Goal: Feedback & Contribution: Submit feedback/report problem

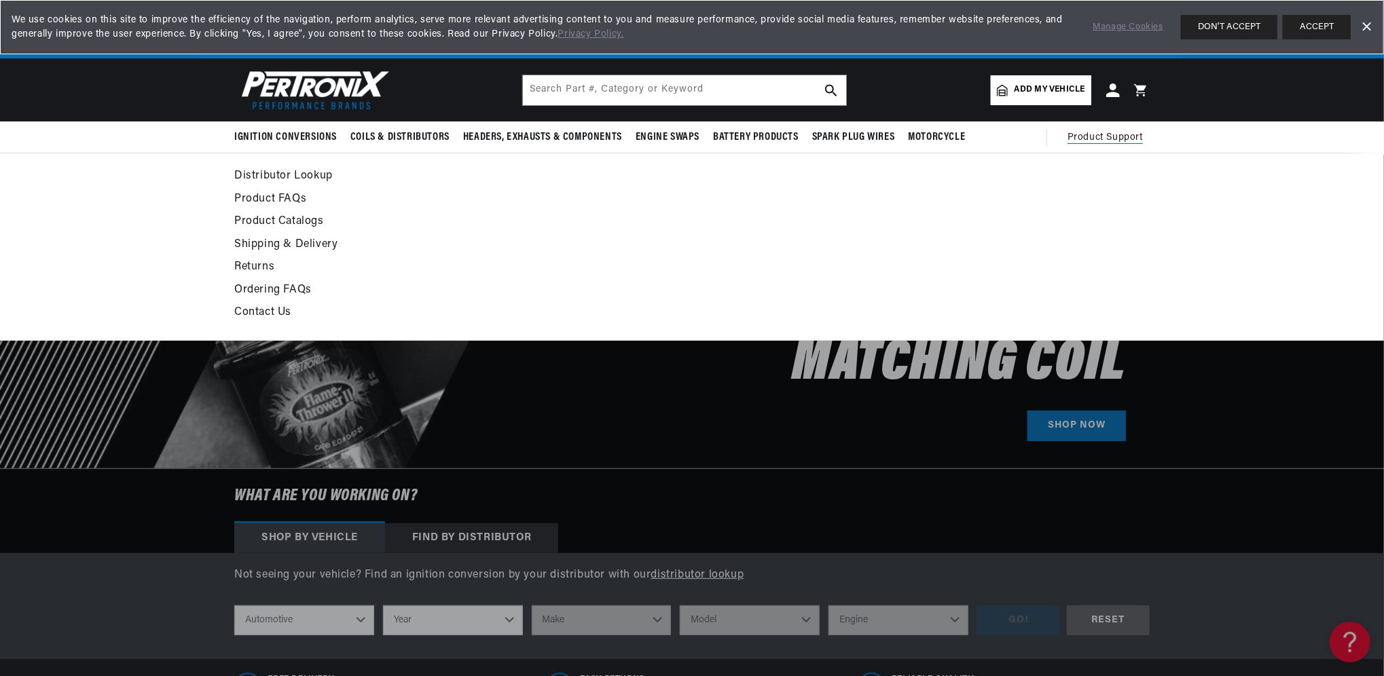
click at [266, 309] on link "Contact Us" at bounding box center [567, 312] width 667 height 19
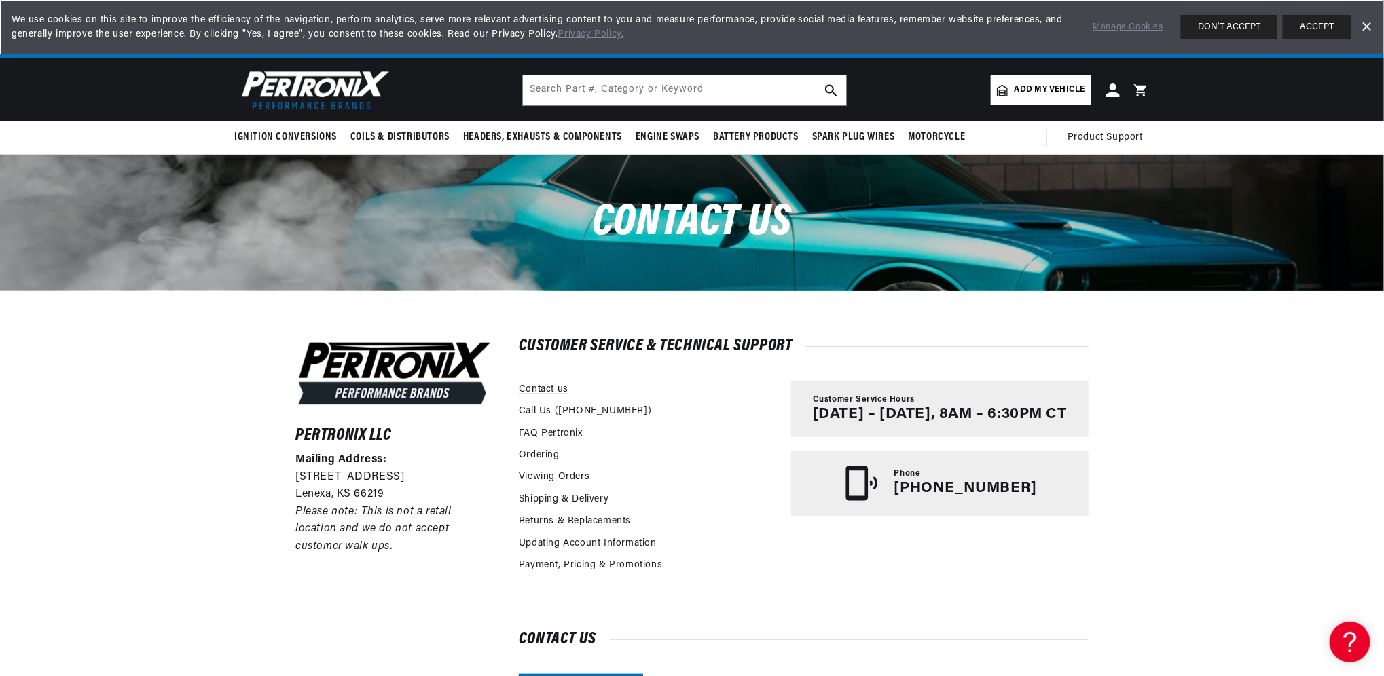
click at [540, 385] on link "Contact us" at bounding box center [544, 389] width 50 height 15
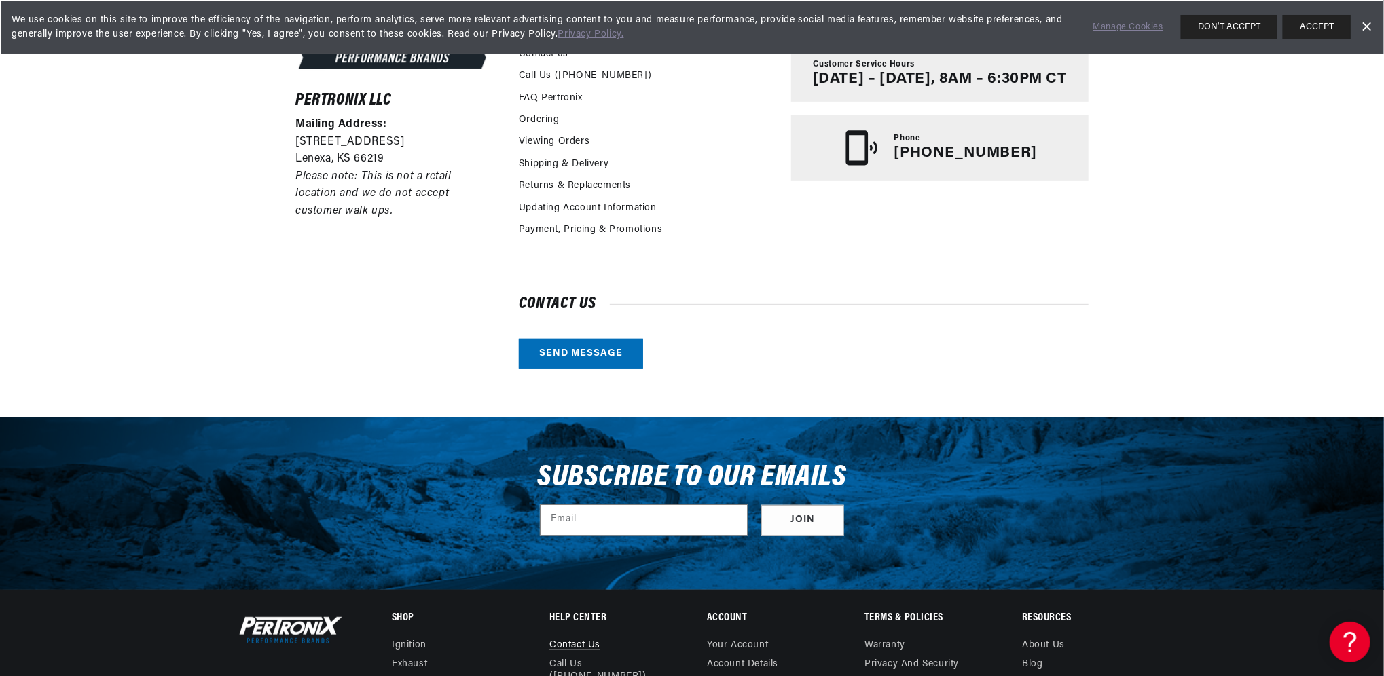
scroll to position [339, 0]
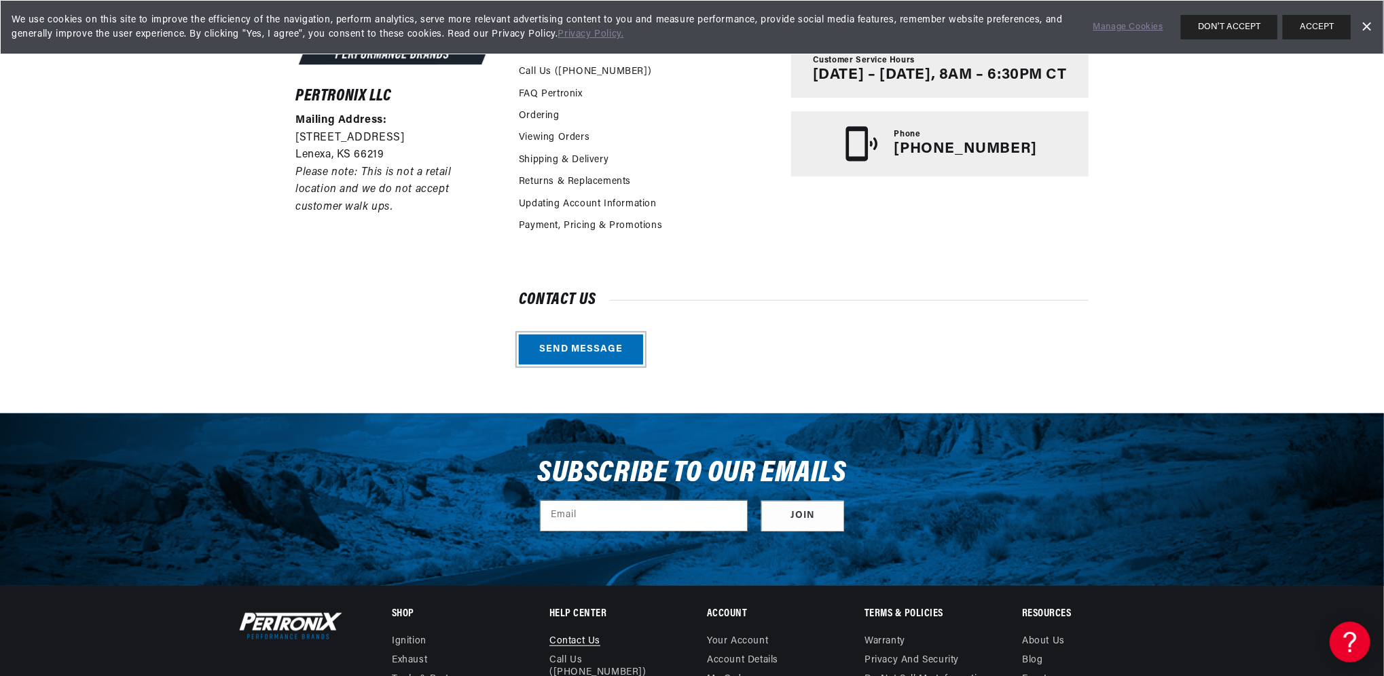
click at [555, 348] on link "Send message" at bounding box center [581, 350] width 124 height 31
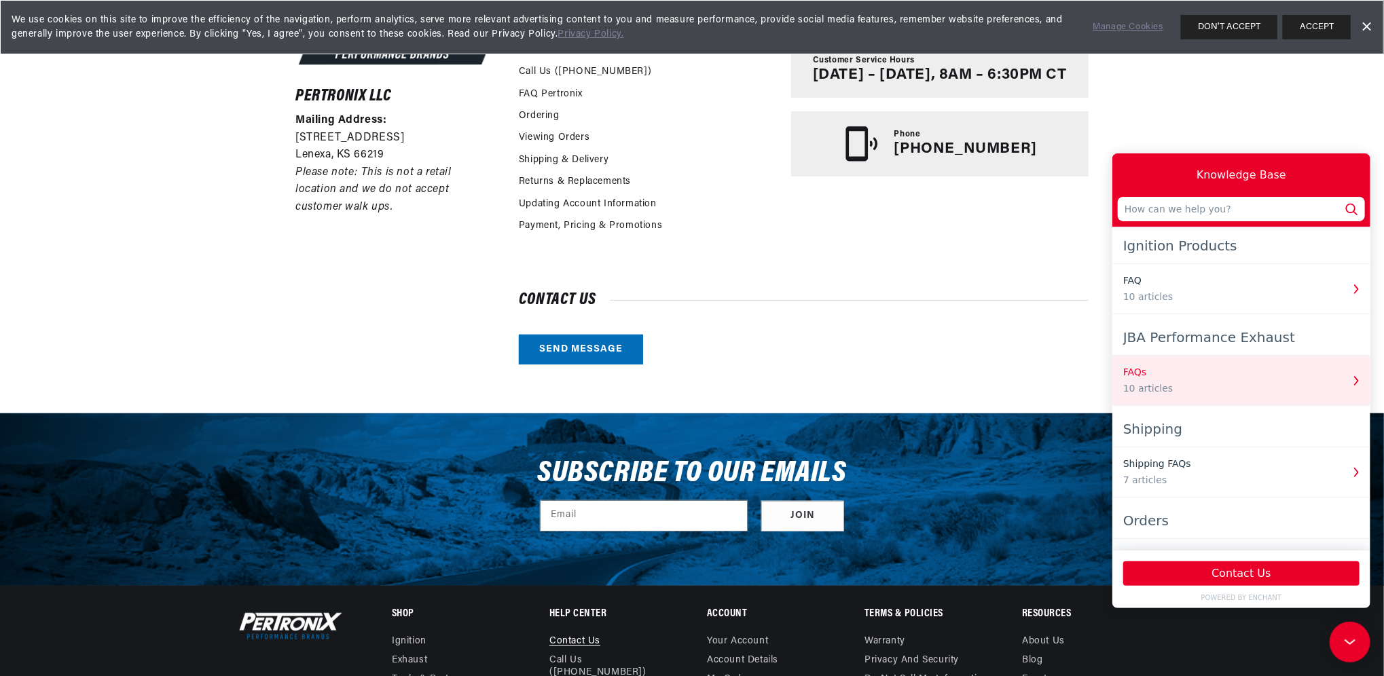
scroll to position [0, 847]
click at [1211, 385] on div "10 articles" at bounding box center [1231, 388] width 219 height 14
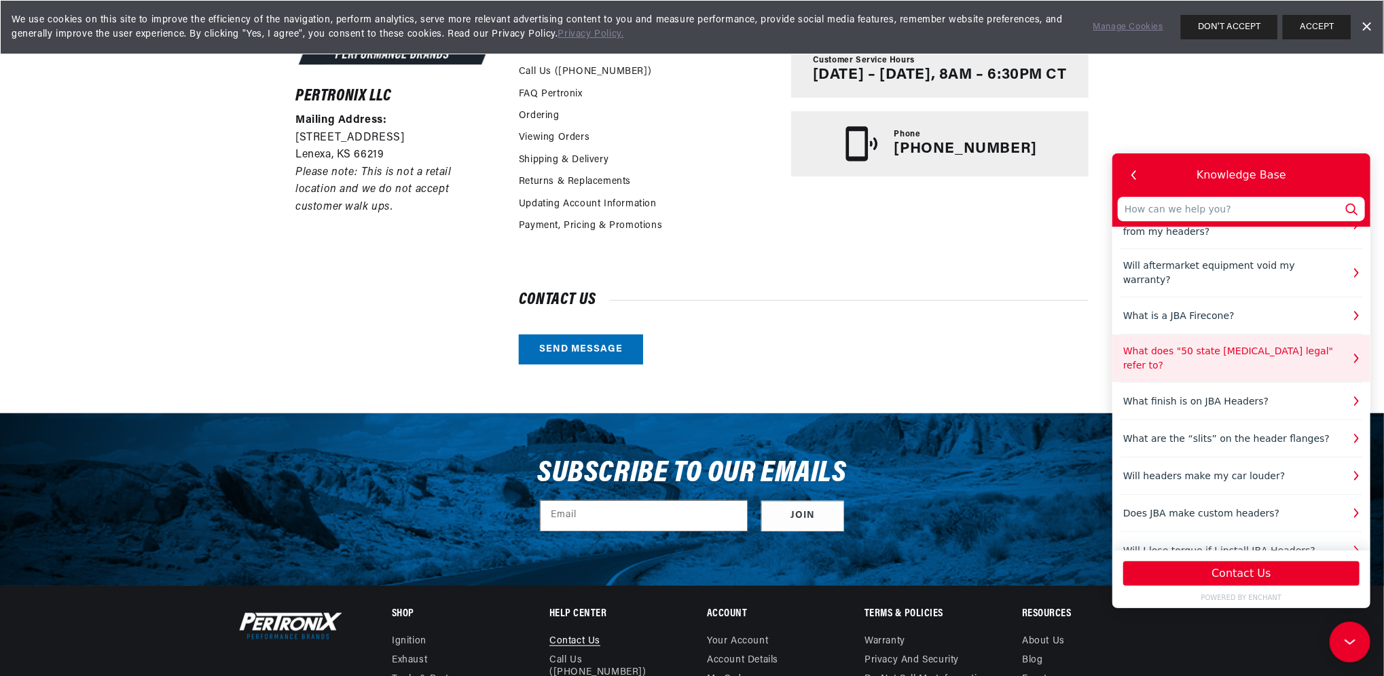
scroll to position [129, 0]
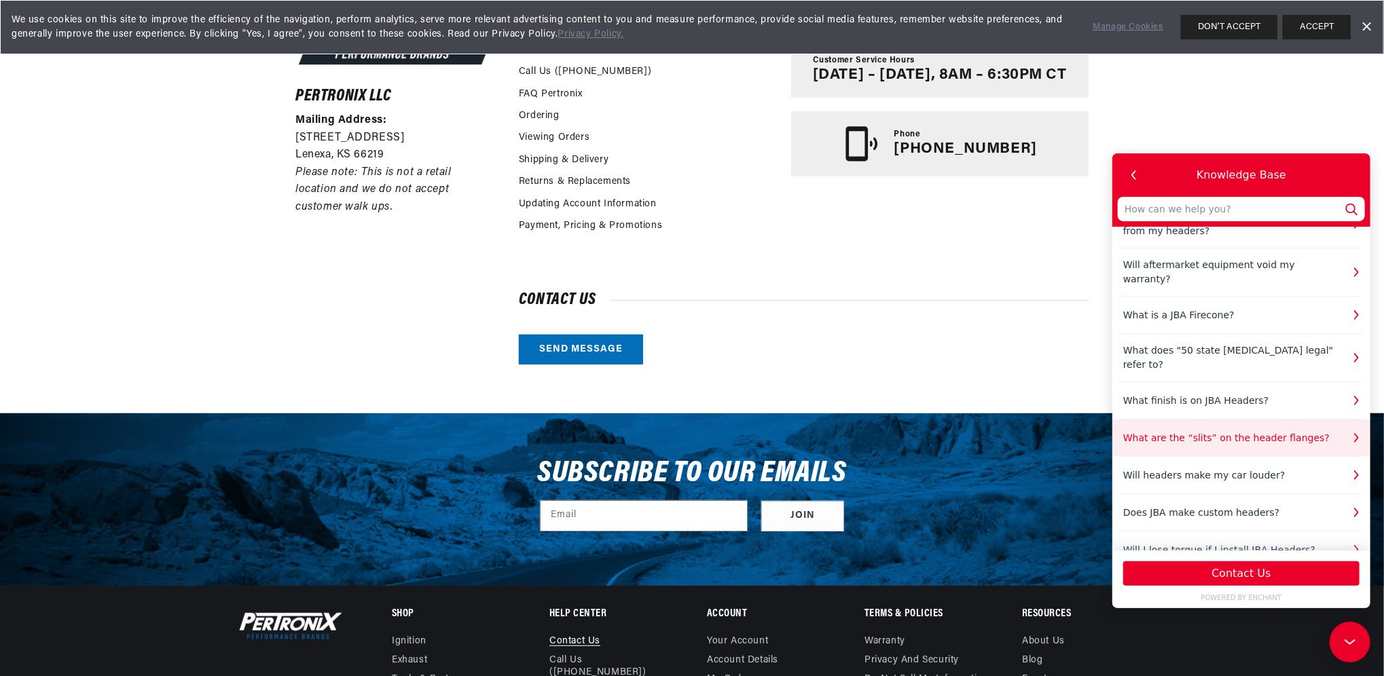
click at [1246, 430] on div "What are the “slits” on the header flanges?" at bounding box center [1231, 437] width 219 height 14
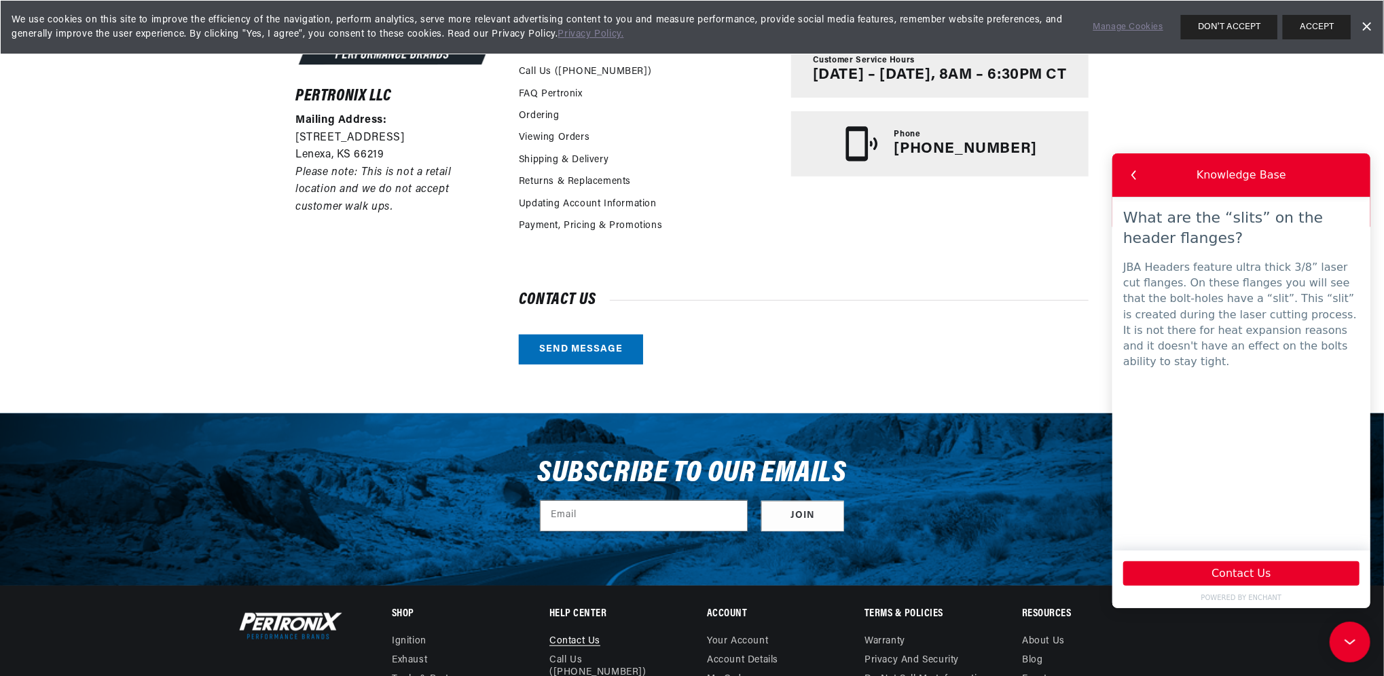
scroll to position [0, 847]
click at [1136, 172] on icon "button" at bounding box center [1133, 175] width 18 height 18
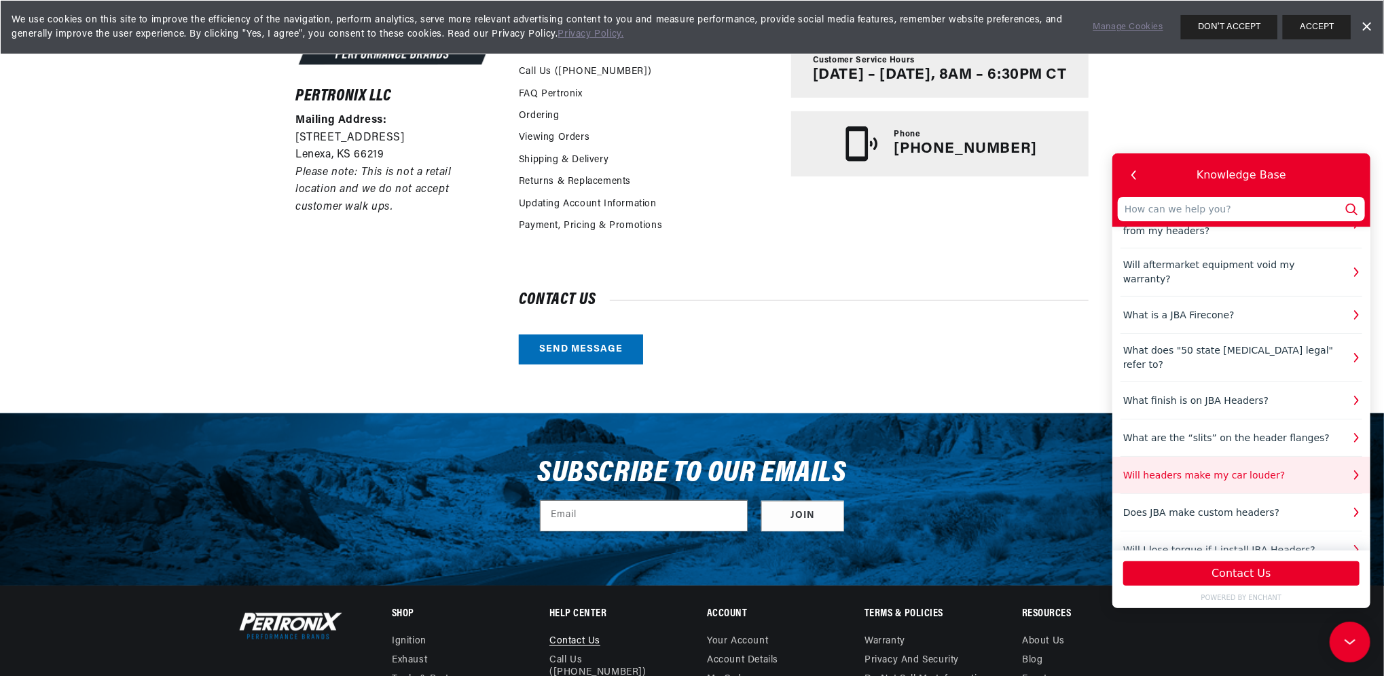
scroll to position [0, 1695]
click at [1193, 468] on div "Will headers make my car louder?" at bounding box center [1231, 475] width 219 height 14
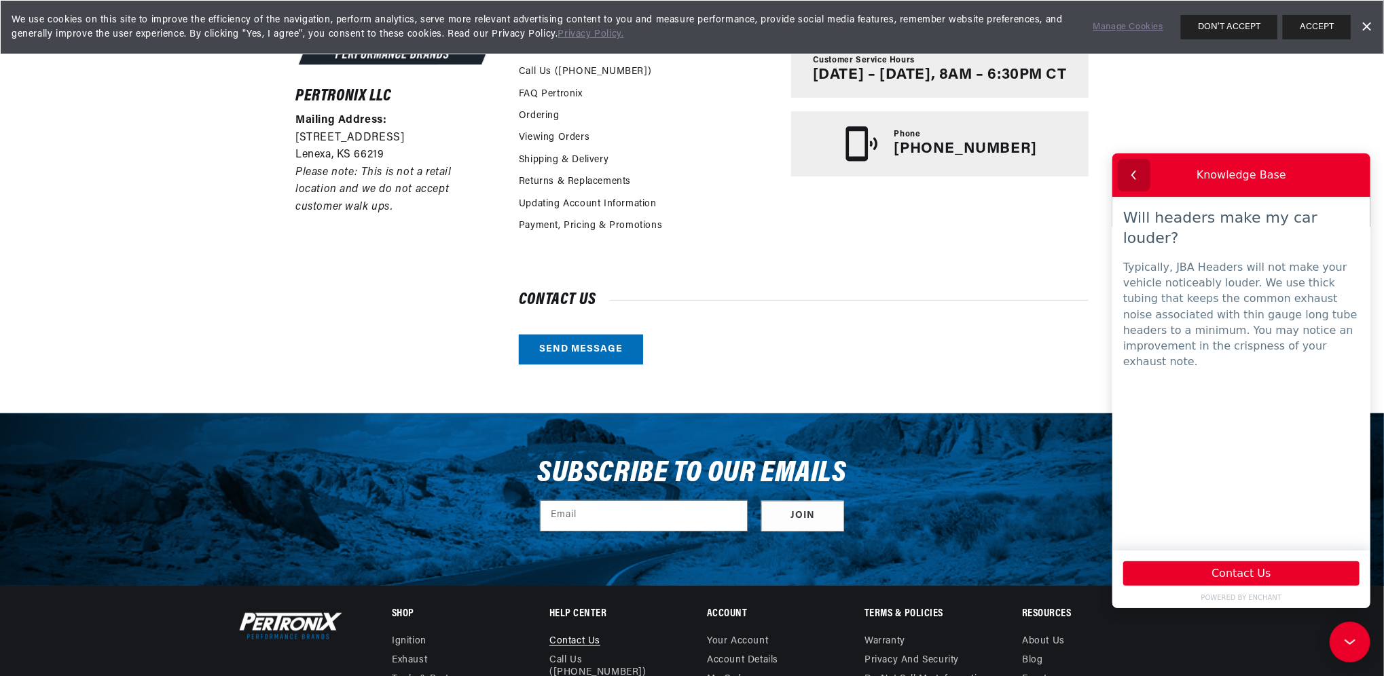
click at [1134, 174] on icon "button" at bounding box center [1133, 175] width 18 height 18
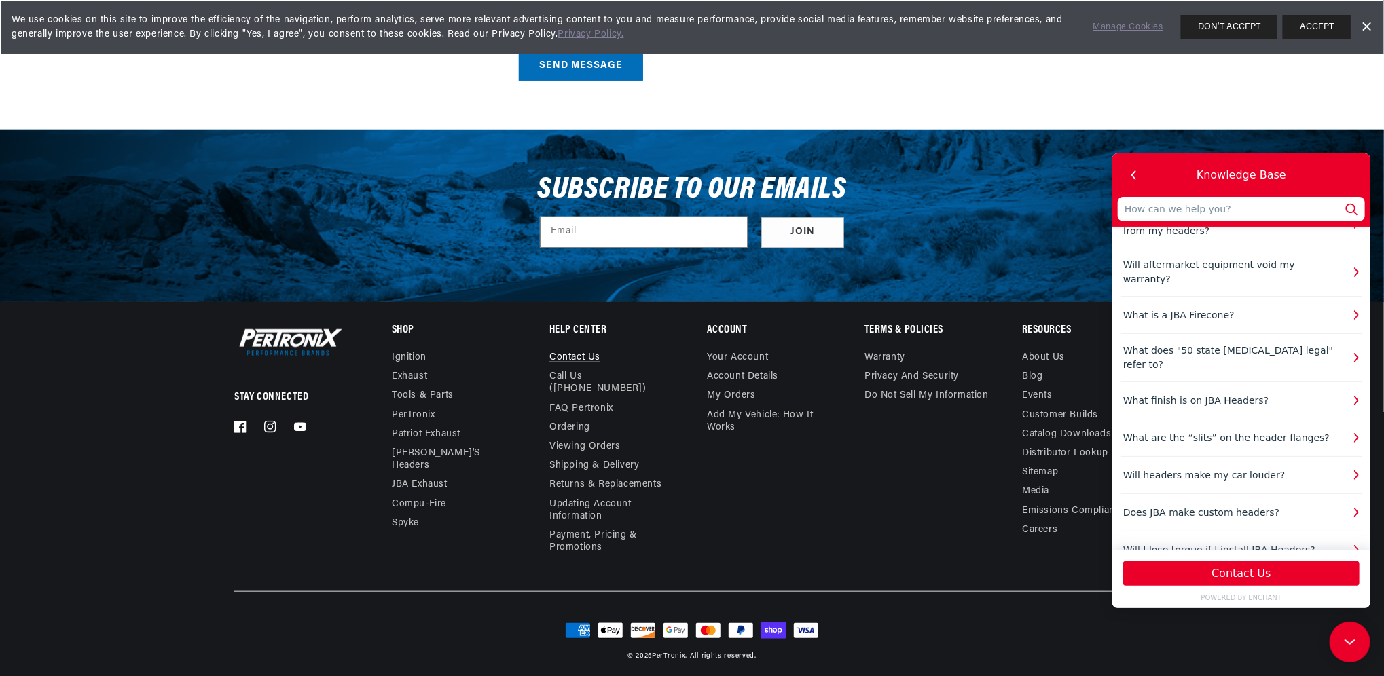
scroll to position [625, 0]
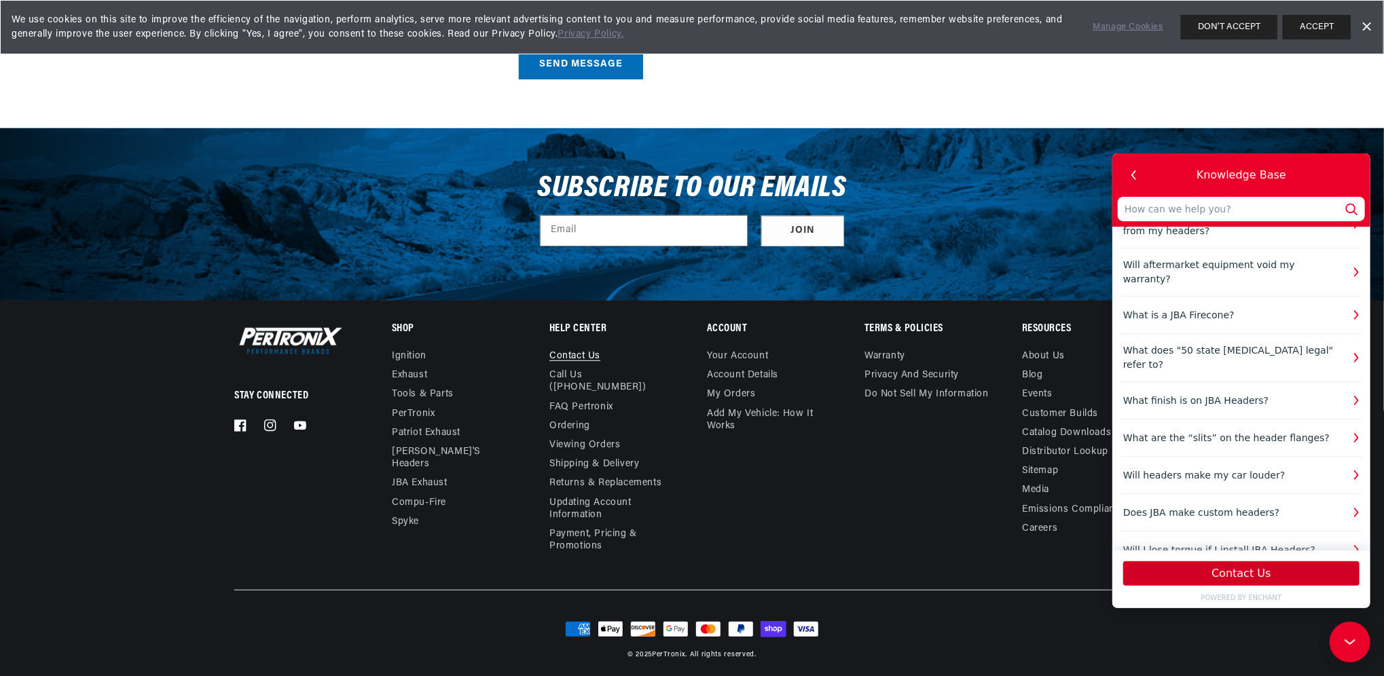
click at [1234, 572] on button "Contact Us" at bounding box center [1240, 573] width 236 height 24
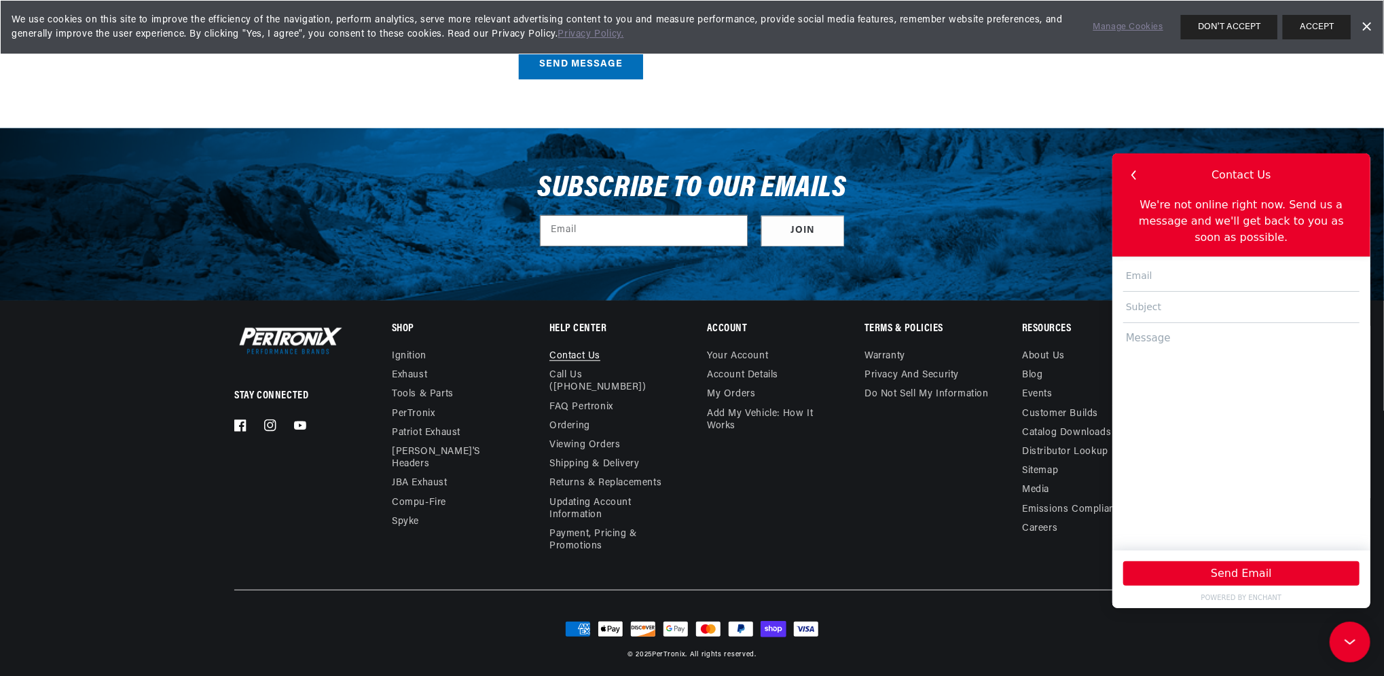
click at [1160, 261] on input "text" at bounding box center [1240, 275] width 236 height 31
type input "cobb.mark.e@gmail.com"
click at [1149, 291] on input "text" at bounding box center [1240, 306] width 236 height 31
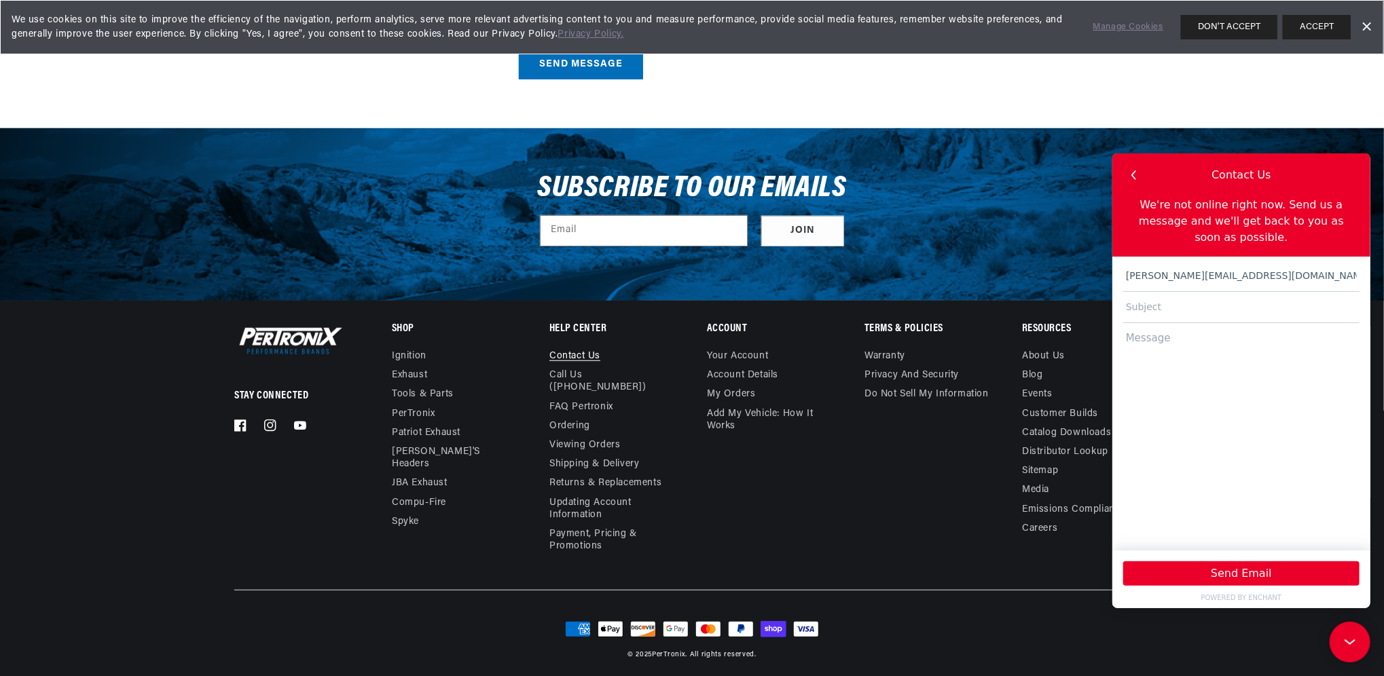
click at [1145, 291] on input "text" at bounding box center [1240, 306] width 236 height 31
paste input "Mislabeled CARB number on JBA Headers - 2007 Toyota FJ Cruiser"
type input "Mislabeled CARB number on JBA Headers - 2007 Toyota FJ Cruiser"
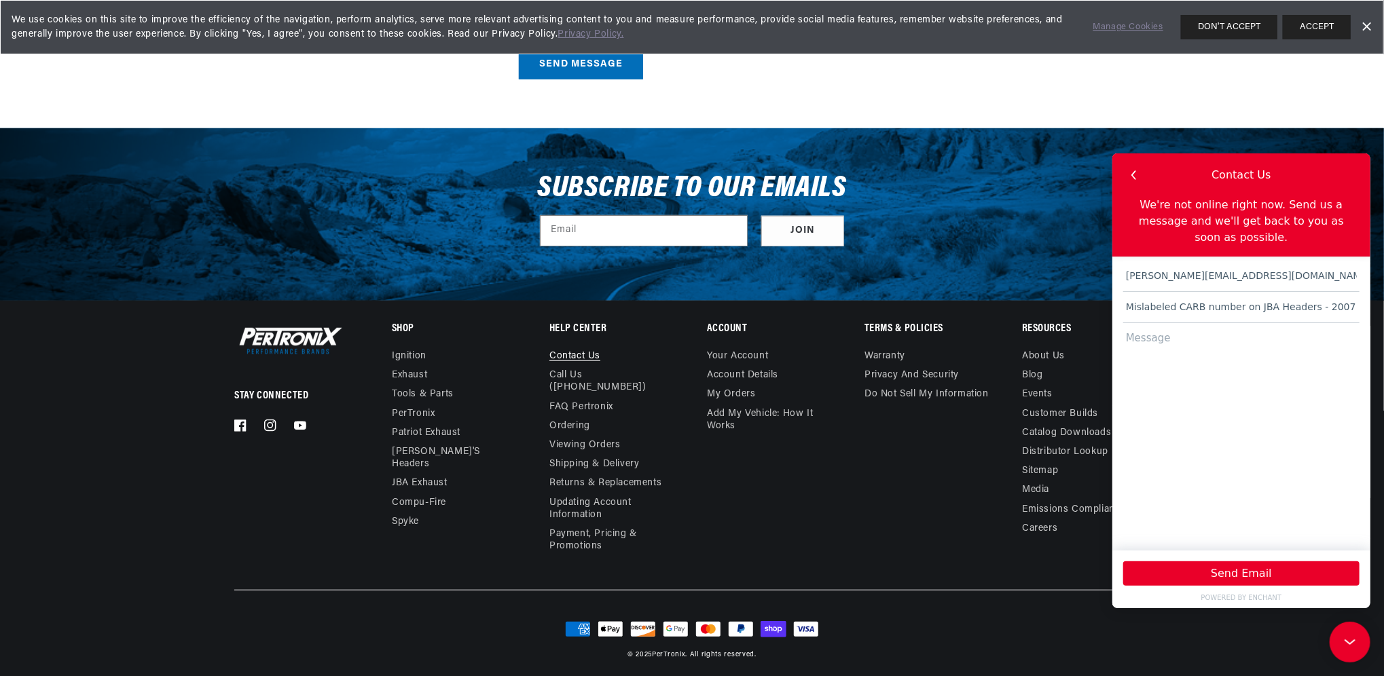
click at [1194, 356] on textarea at bounding box center [1240, 429] width 236 height 215
paste textarea "Inherited my brother’s 2007 Toyota FJ with JBA headers when he passed in July. …"
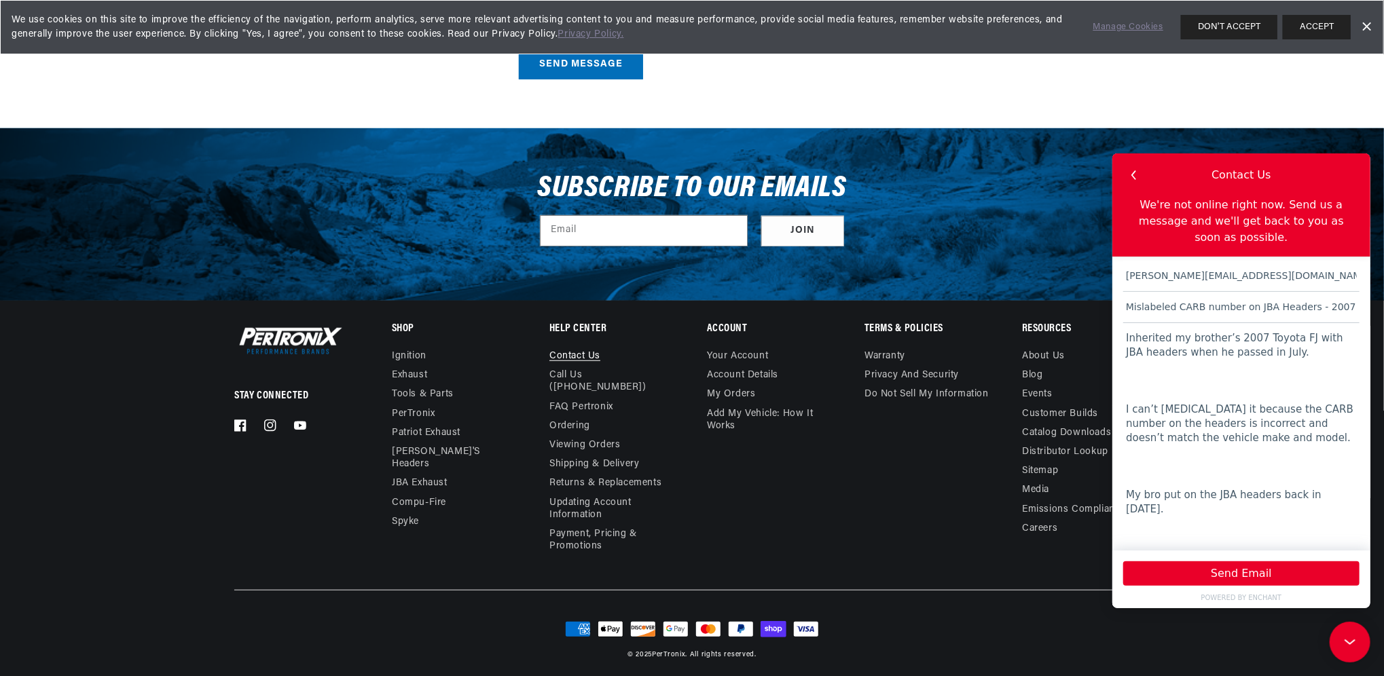
scroll to position [219, 0]
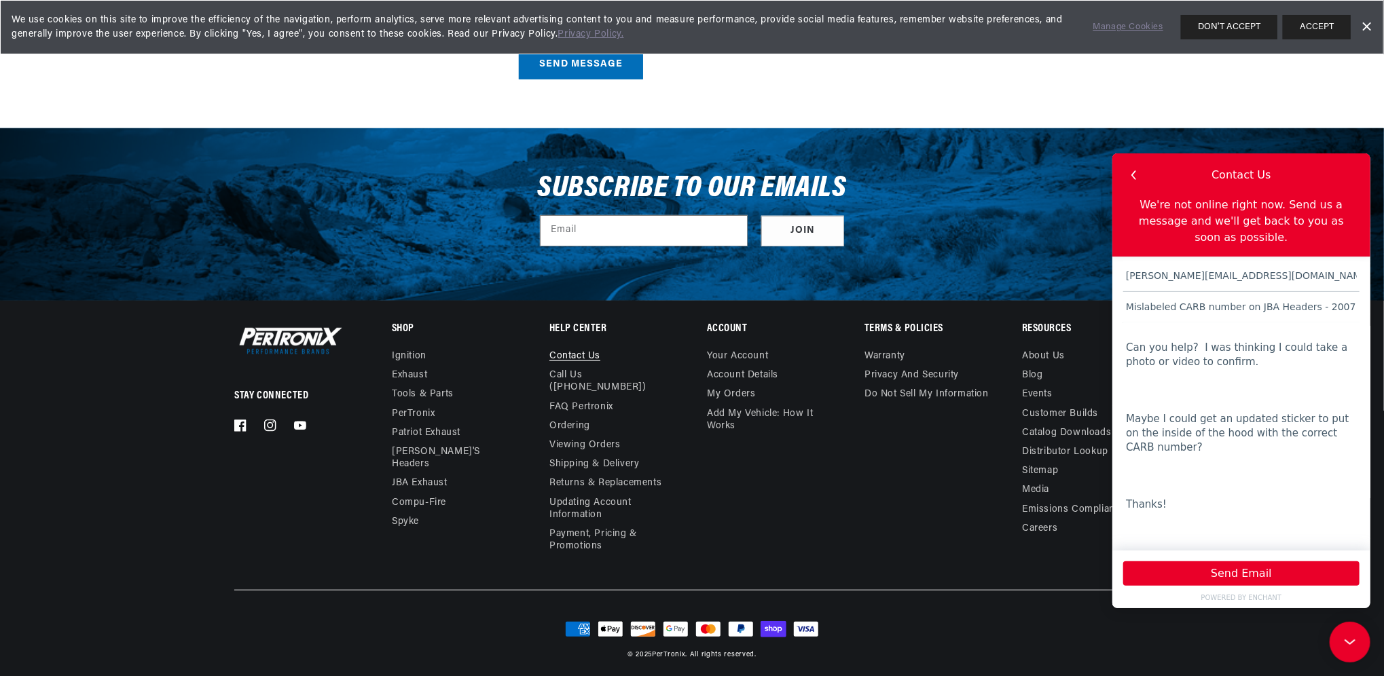
click at [1176, 362] on textarea "Inherited my brother’s 2007 Toyota FJ with JBA headers when he passed in July. …" at bounding box center [1240, 429] width 236 height 215
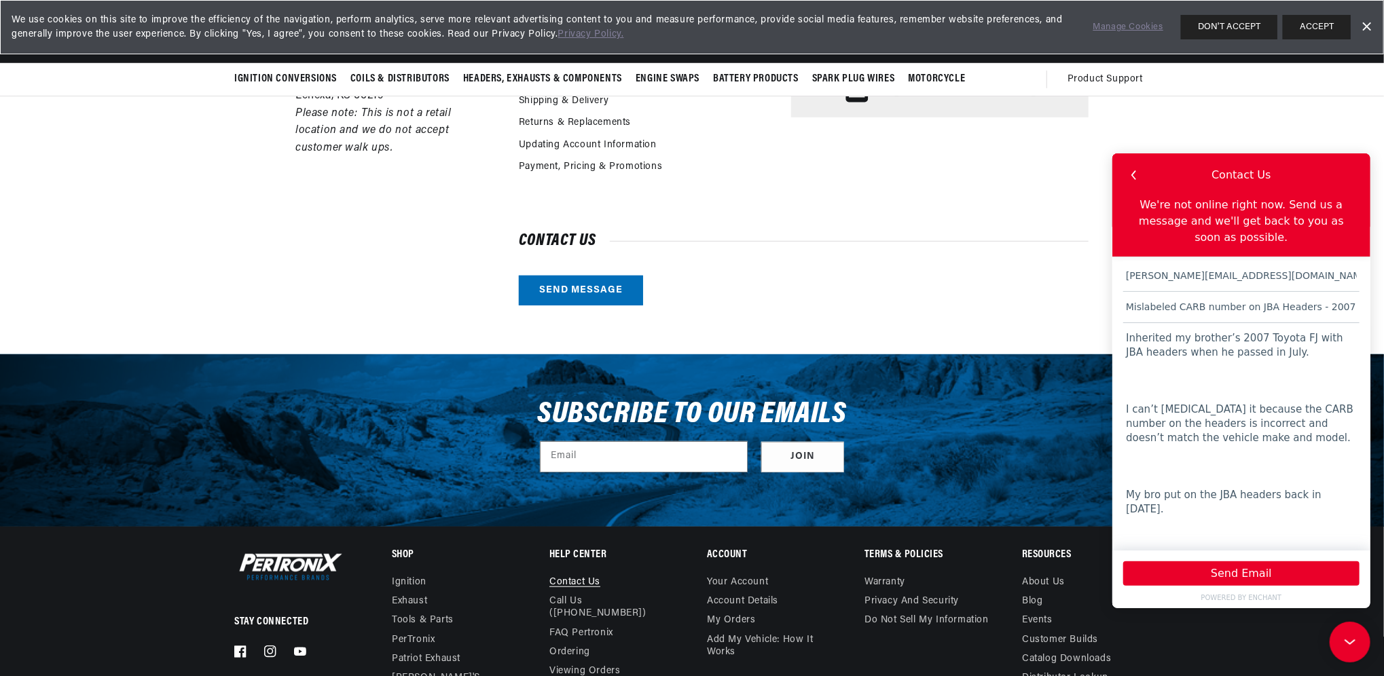
scroll to position [0, 0]
click at [1123, 393] on textarea "Inherited my brother’s 2007 Toyota FJ with JBA headers when he passed in July. …" at bounding box center [1240, 429] width 236 height 215
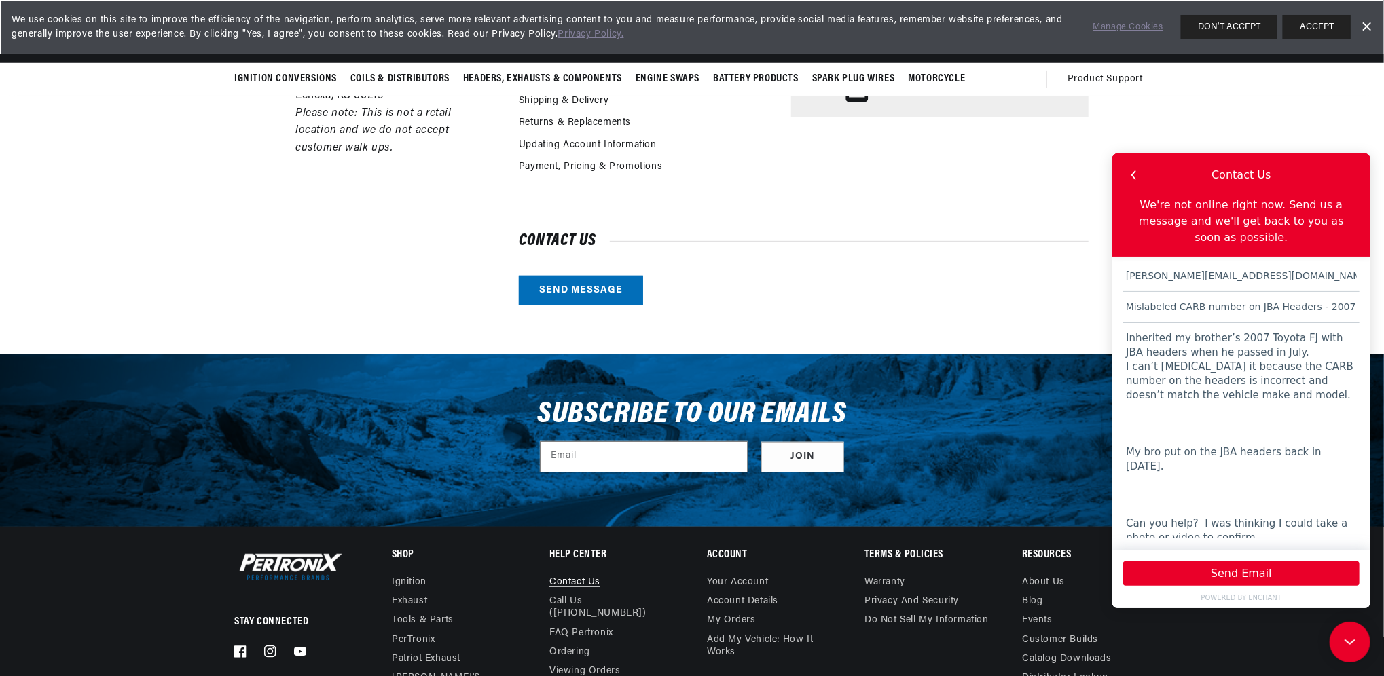
click at [1128, 433] on textarea "Inherited my brother’s 2007 Toyota FJ with JBA headers when he passed in July. …" at bounding box center [1240, 429] width 236 height 215
click at [1129, 446] on textarea "Inherited my brother’s 2007 Toyota FJ with JBA headers when he passed in July. …" at bounding box center [1240, 429] width 236 height 215
click at [1125, 448] on textarea "Inherited my brother’s 2007 Toyota FJ with JBA headers when he passed in July. …" at bounding box center [1240, 429] width 236 height 215
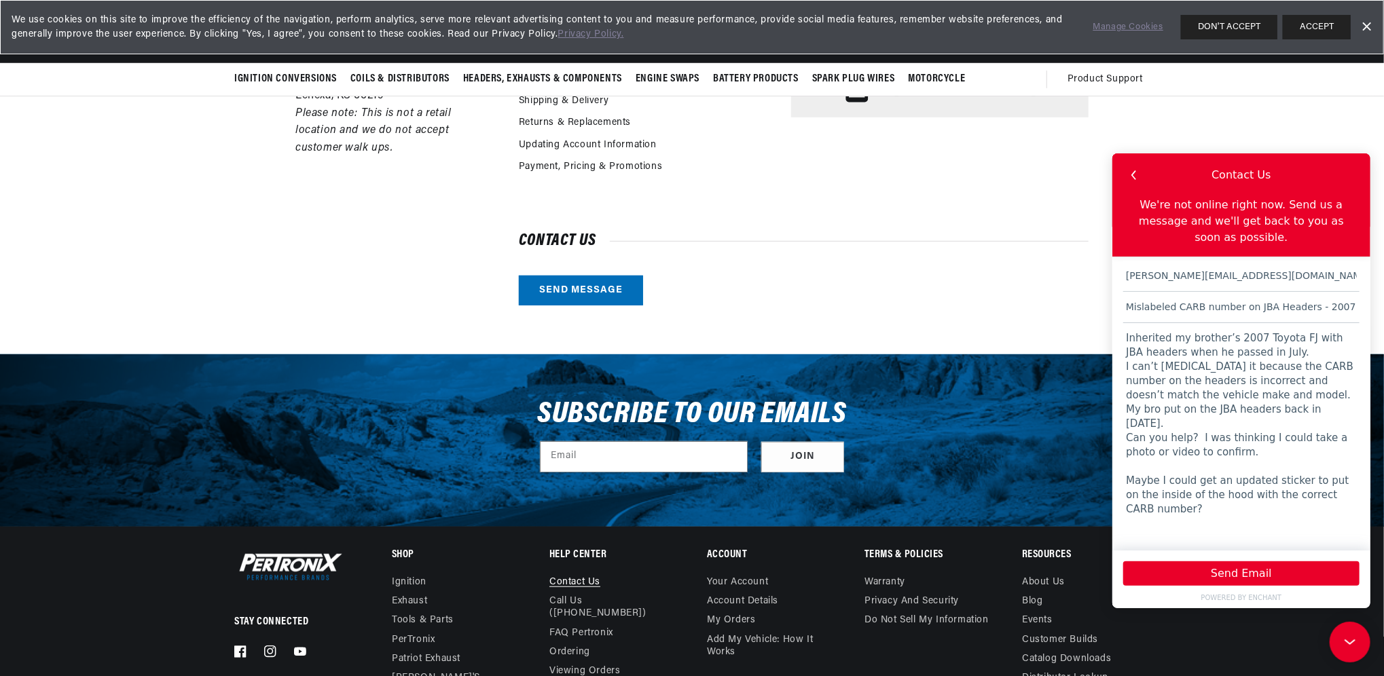
click at [1312, 409] on textarea "Inherited my brother’s 2007 Toyota FJ with JBA headers when he passed in July. …" at bounding box center [1240, 429] width 236 height 215
click at [1168, 439] on textarea "Inherited my brother’s 2007 Toyota FJ with JBA headers when he passed in July. …" at bounding box center [1240, 429] width 236 height 215
click at [1166, 433] on textarea "Inherited my brother’s 2007 Toyota FJ with JBA headers when he passed in July. …" at bounding box center [1240, 429] width 236 height 215
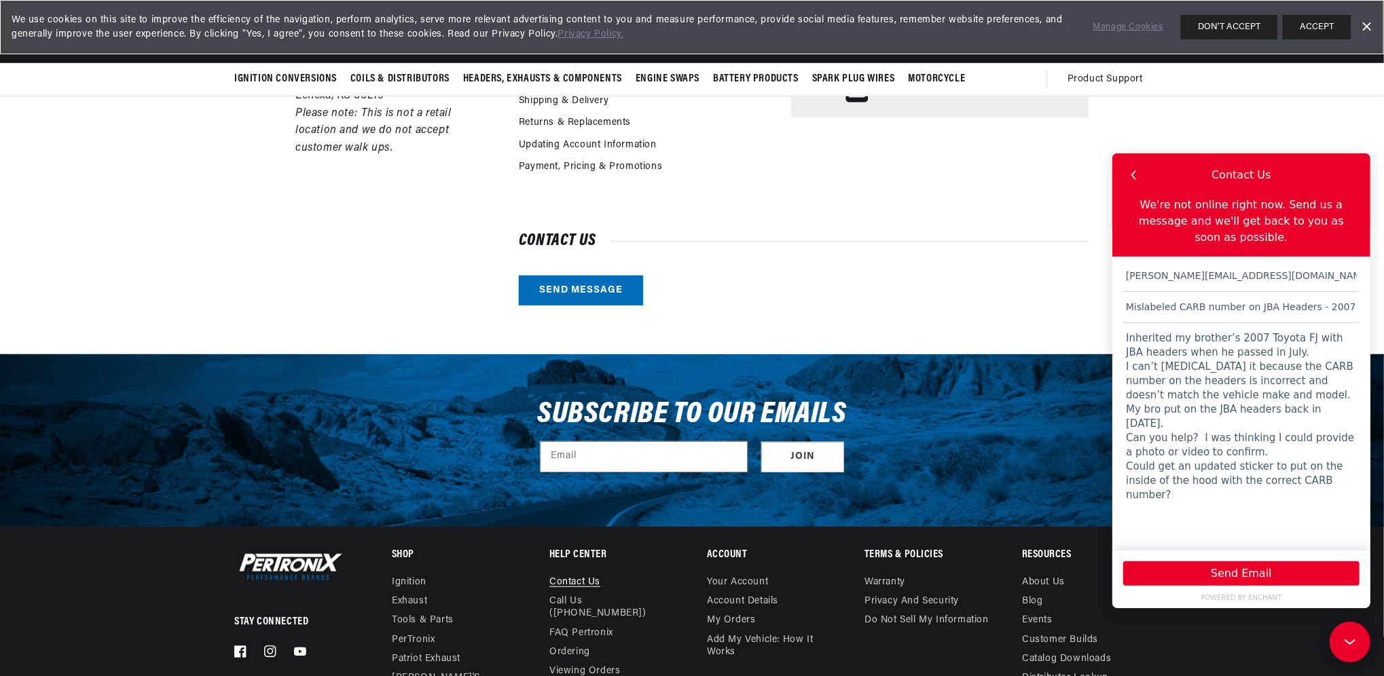
scroll to position [0, 847]
click at [1148, 483] on textarea "Inherited my brother’s 2007 Toyota FJ with JBA headers when he passed in July. …" at bounding box center [1240, 429] width 236 height 215
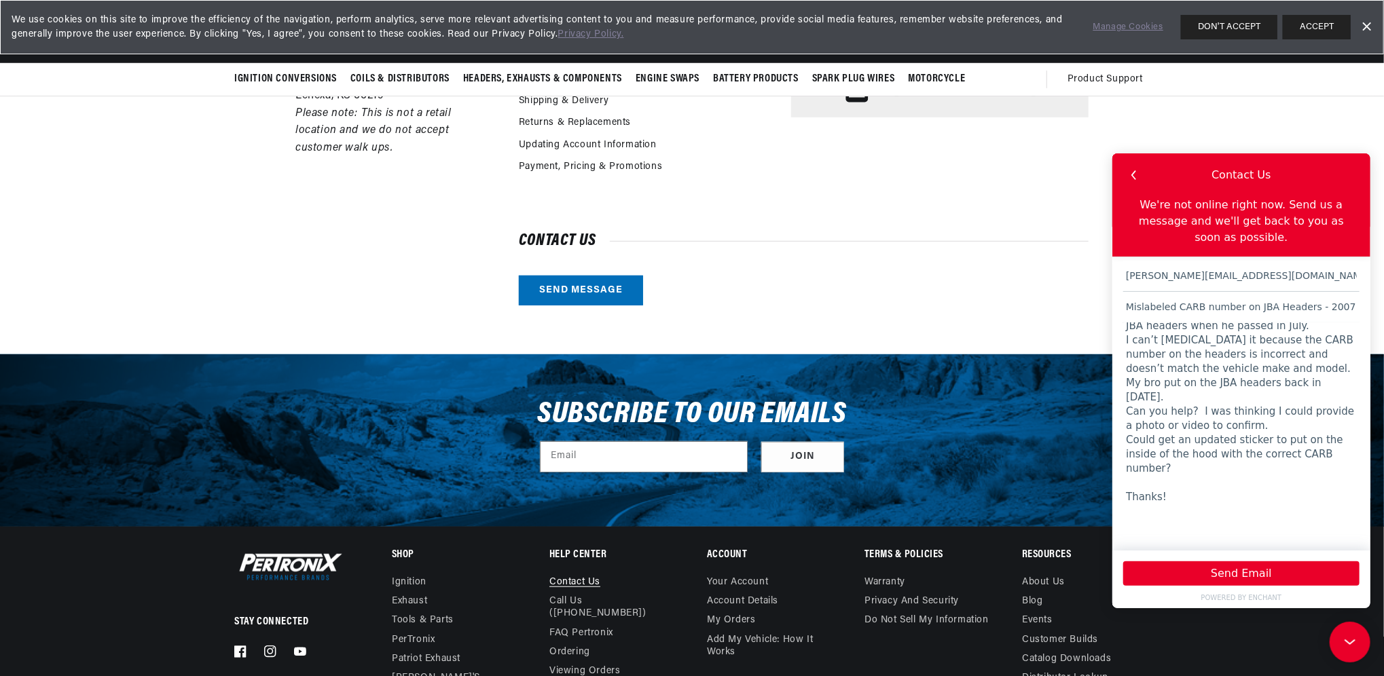
scroll to position [27, 0]
click at [1155, 479] on textarea "Inherited my brother’s 2007 Toyota FJ with JBA headers when he passed in July. …" at bounding box center [1240, 429] width 236 height 215
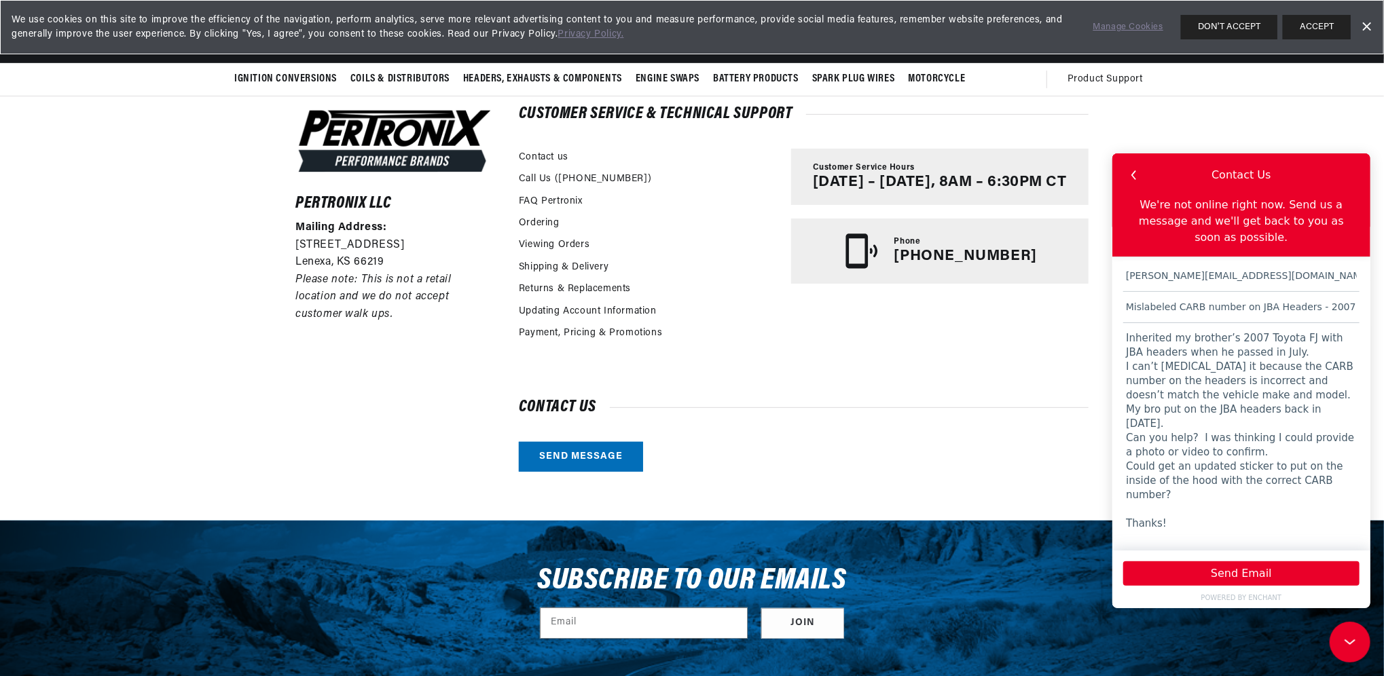
scroll to position [172, 0]
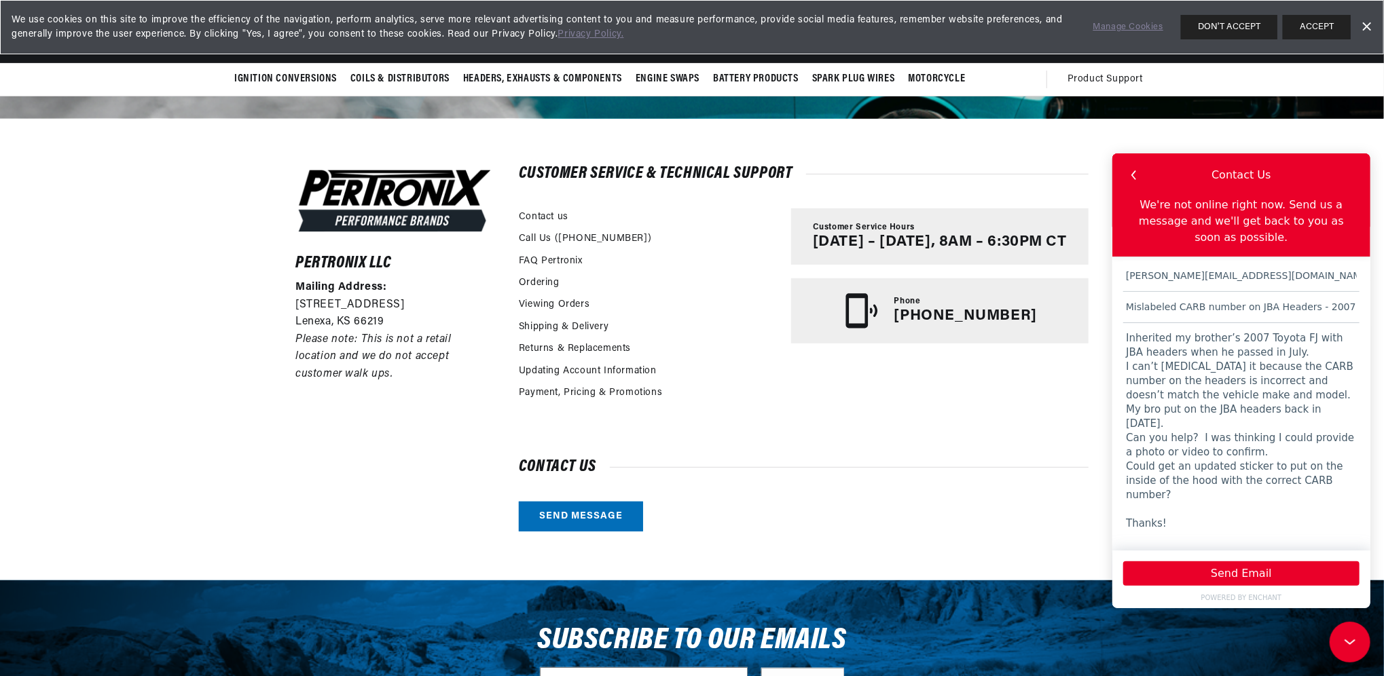
click at [1158, 365] on textarea "Inherited my brother’s 2007 Toyota FJ with JBA headers when he passed in July. …" at bounding box center [1240, 429] width 236 height 215
click at [1173, 524] on textarea "Inherited my brother’s 2007 Toyota FJ with JBA headers when he passed in July. …" at bounding box center [1240, 429] width 236 height 215
click at [1156, 388] on textarea "Inherited my brother’s 2007 Toyota FJ with JBA headers when he passed in July. …" at bounding box center [1240, 429] width 236 height 215
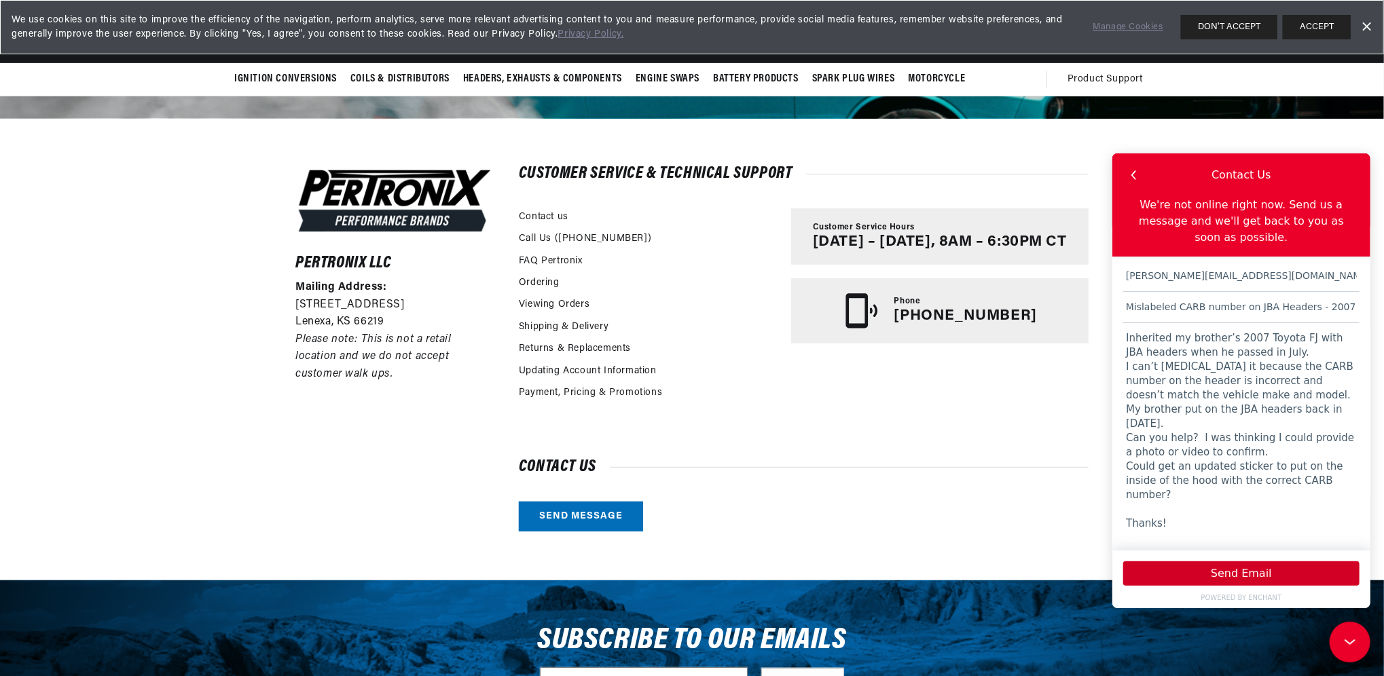
scroll to position [0, 0]
type textarea "Inherited my brother’s 2007 Toyota FJ with JBA headers when he passed in July. …"
click at [1198, 565] on button "Send Email" at bounding box center [1240, 573] width 236 height 24
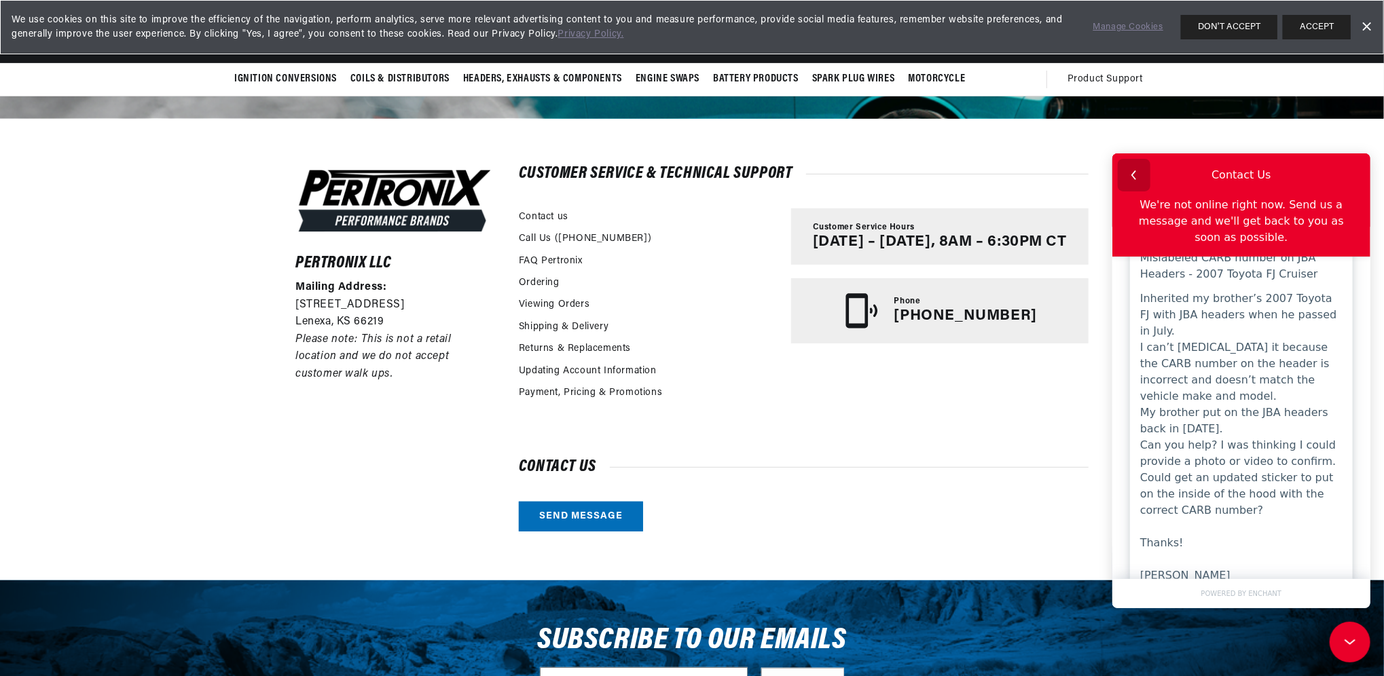
click at [1133, 179] on icon "button" at bounding box center [1133, 175] width 18 height 18
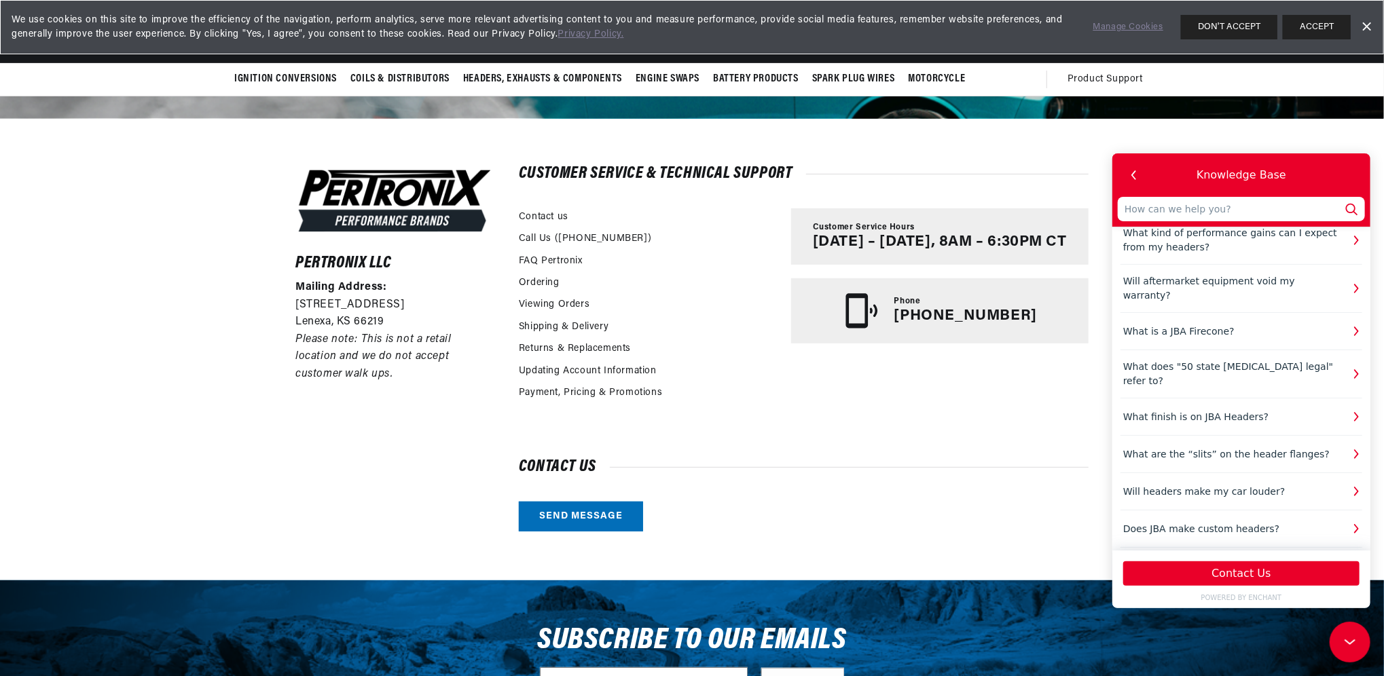
scroll to position [0, 847]
click at [1133, 179] on icon "button" at bounding box center [1133, 175] width 18 height 18
